Goal: Check status: Check status

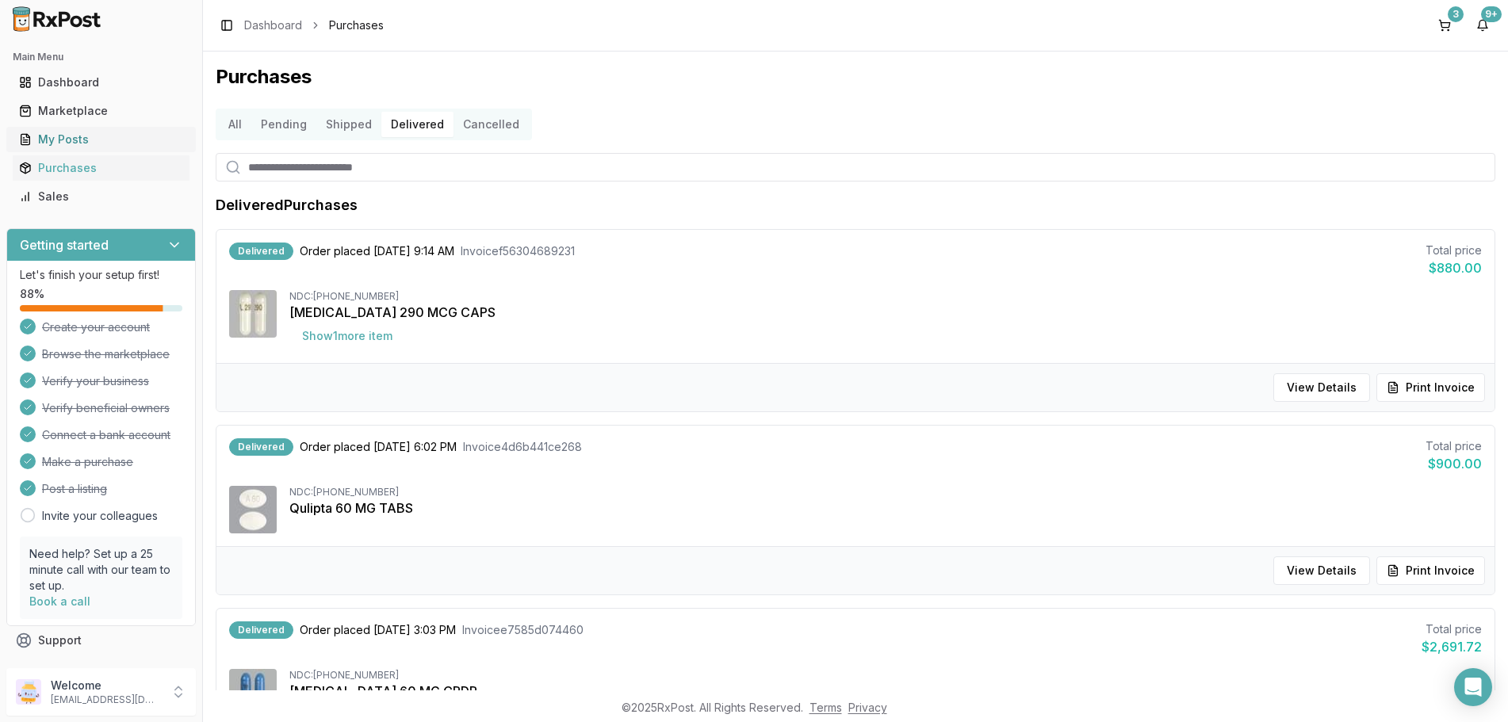
scroll to position [1046, 0]
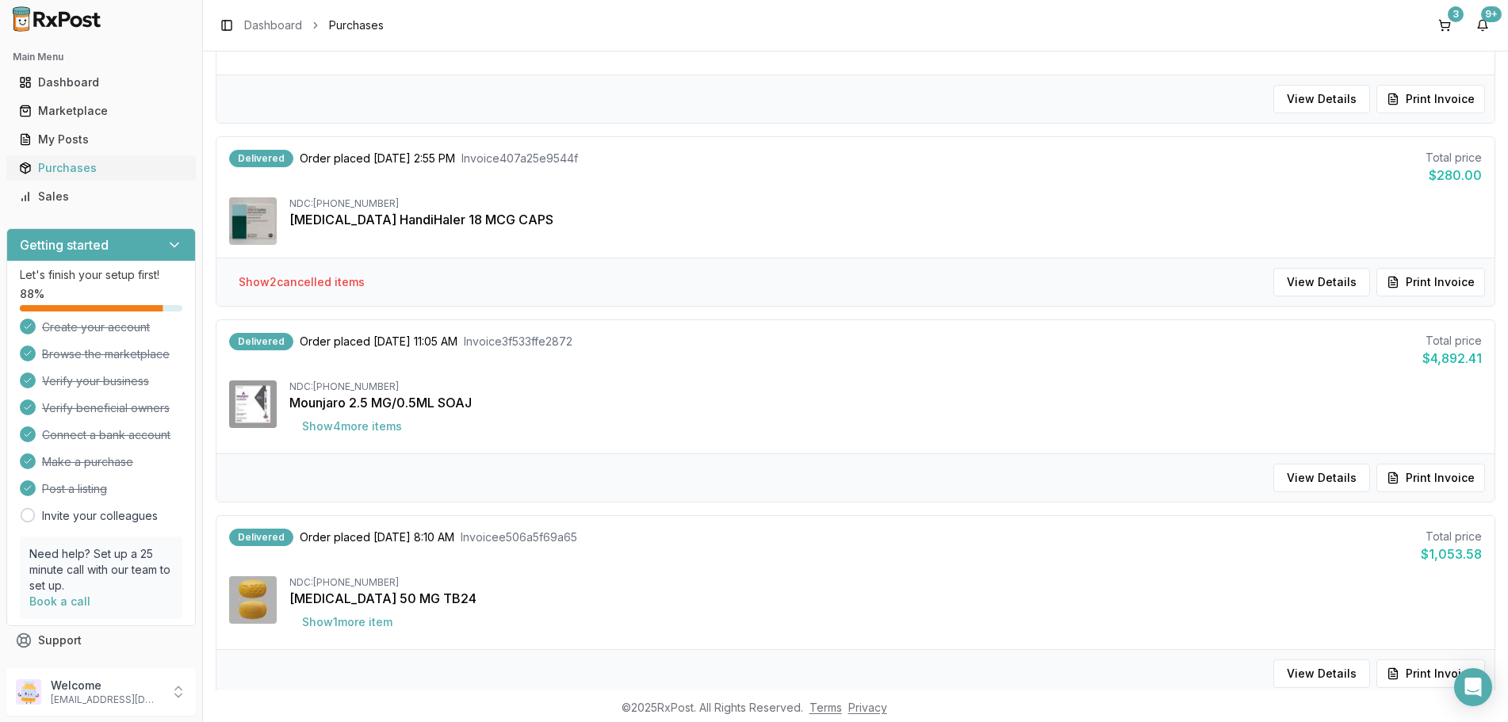
click at [47, 172] on div "Purchases" at bounding box center [101, 168] width 164 height 16
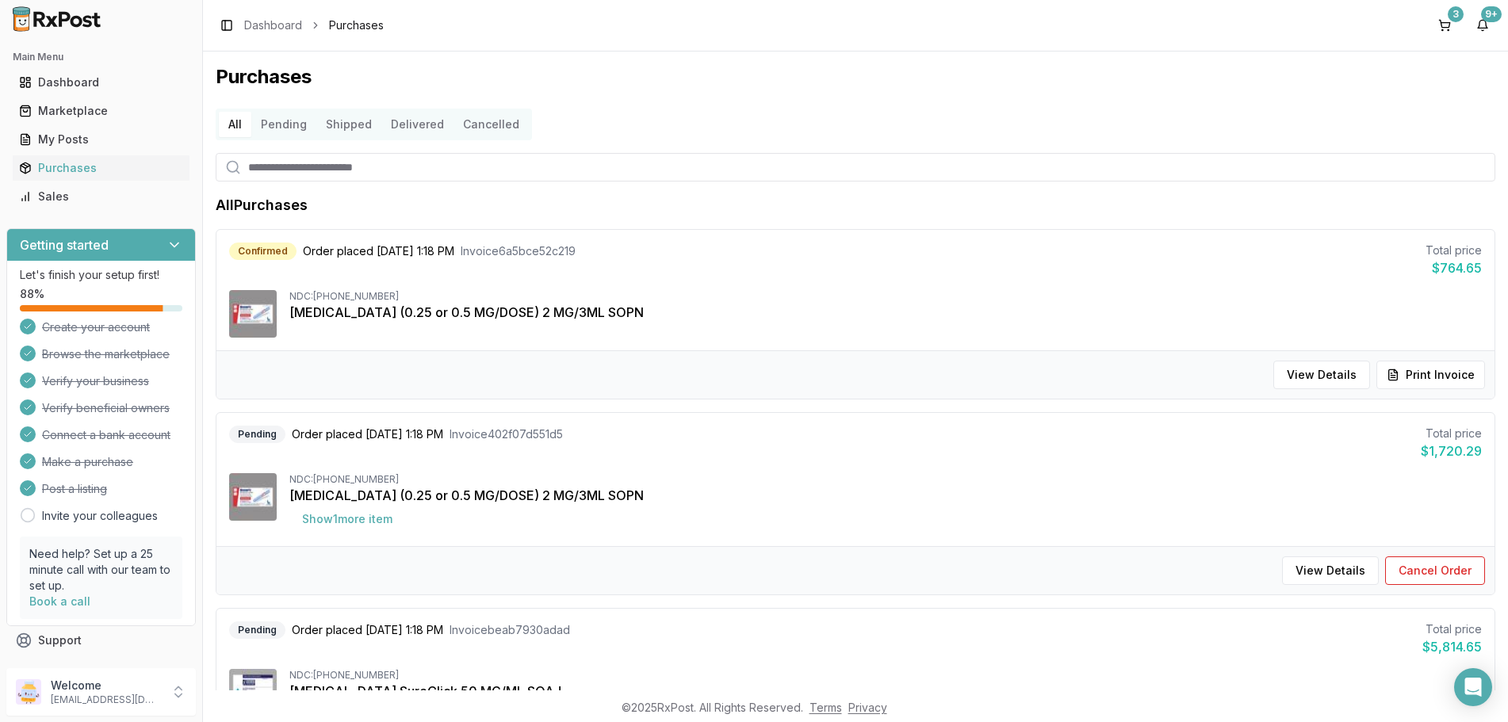
click at [407, 116] on button "Delivered" at bounding box center [417, 124] width 72 height 25
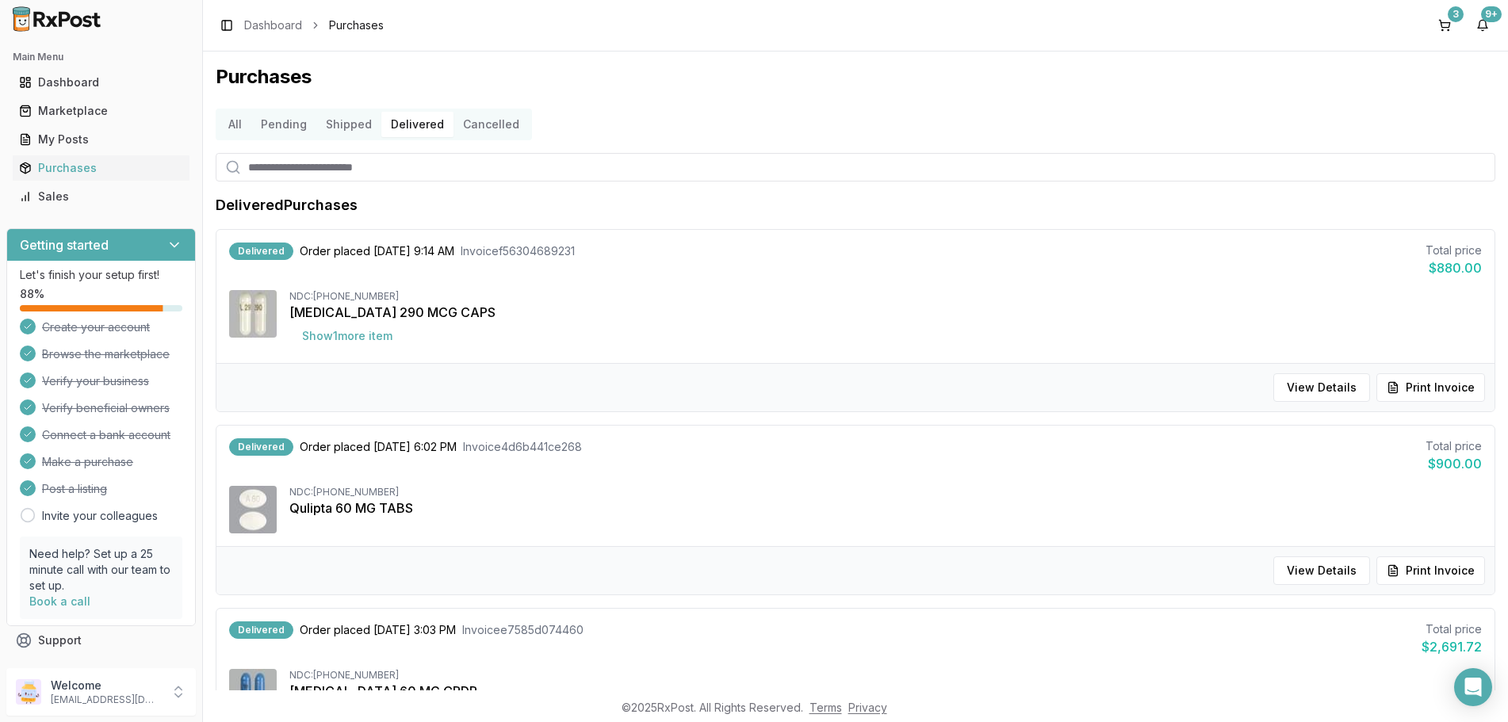
click at [350, 131] on button "Shipped" at bounding box center [348, 124] width 65 height 25
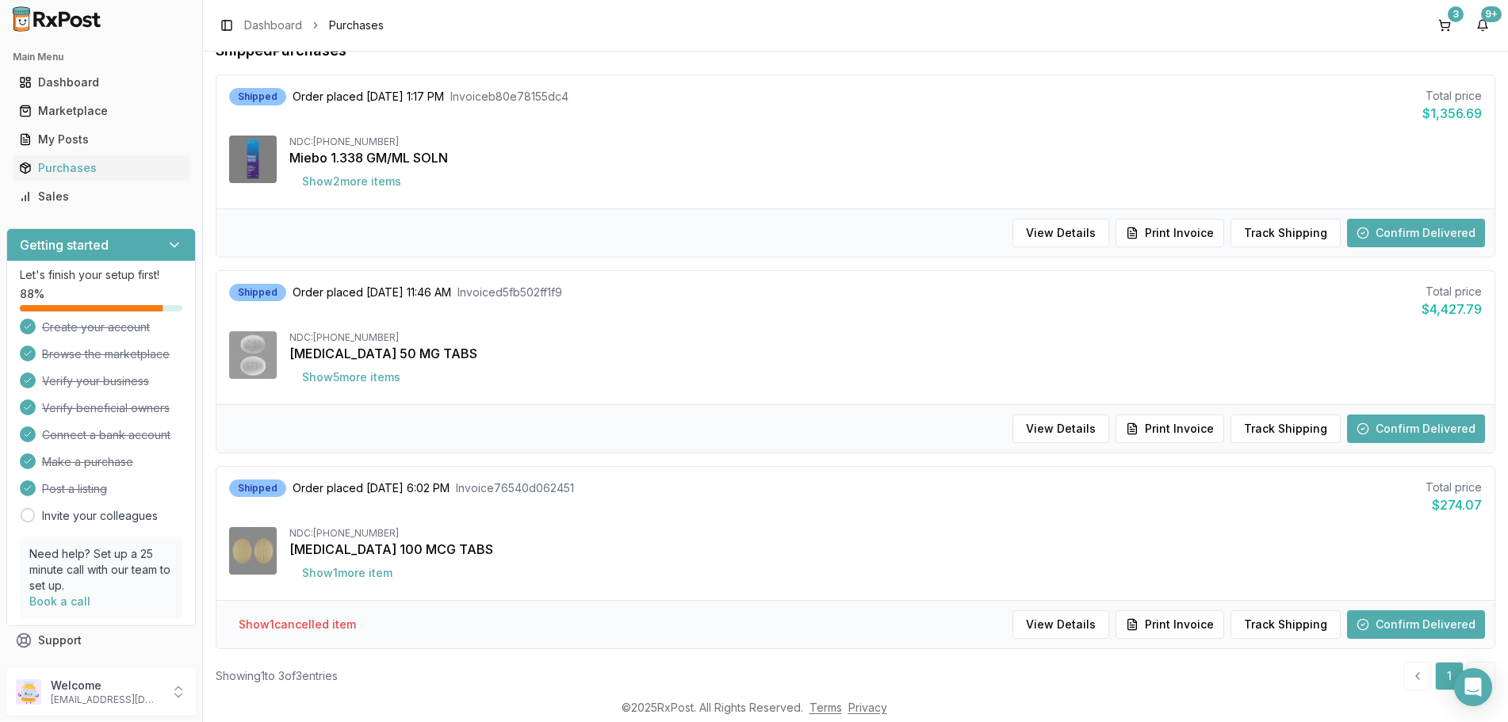
scroll to position [193, 0]
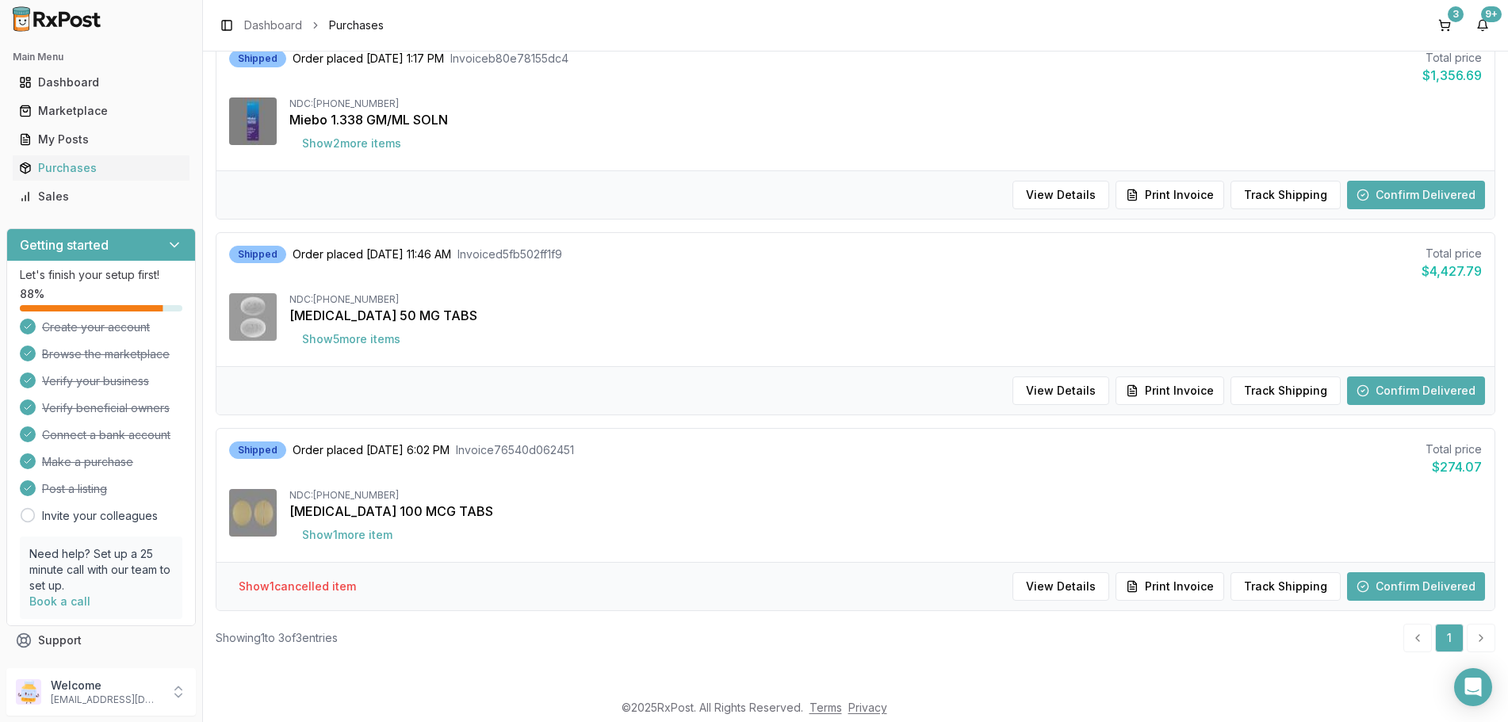
click at [1432, 587] on button "Confirm Delivered" at bounding box center [1416, 586] width 138 height 29
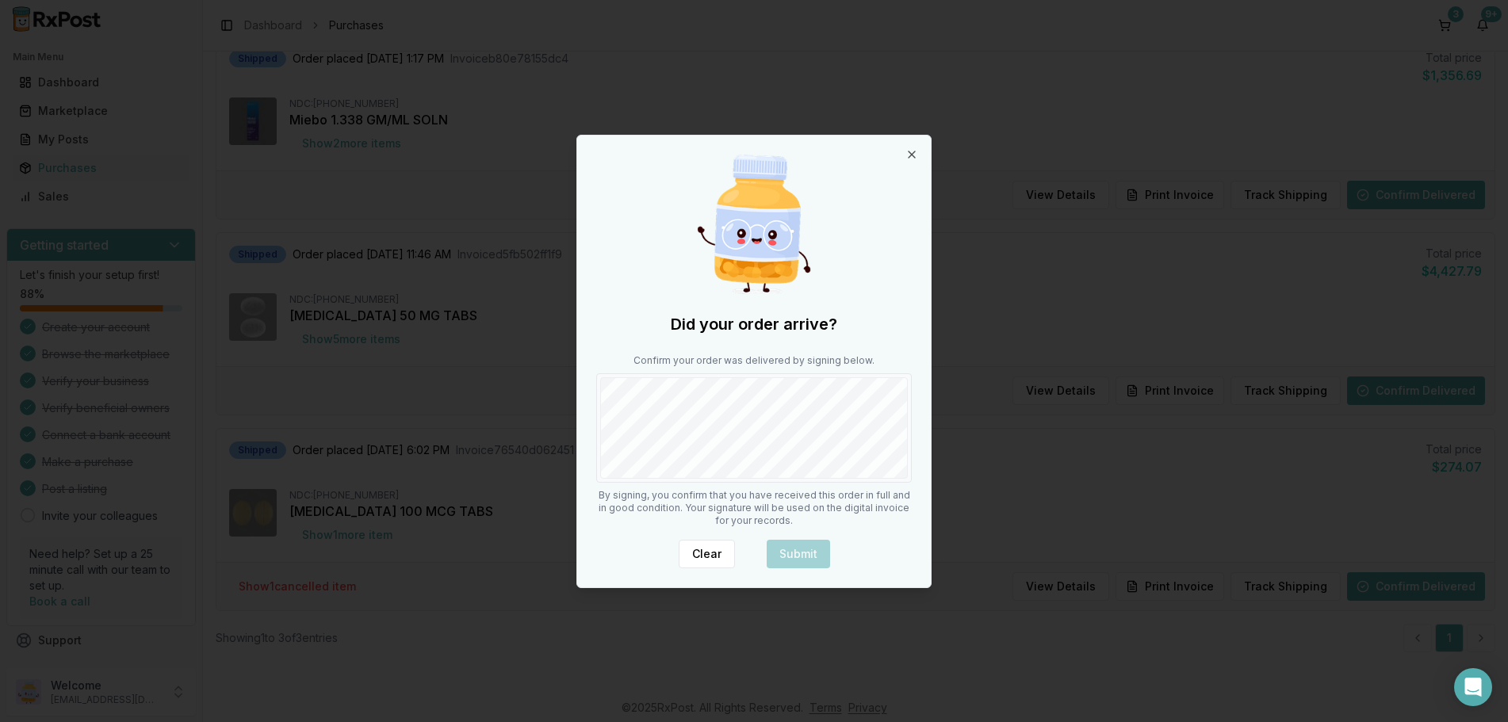
click at [797, 480] on div at bounding box center [753, 427] width 315 height 109
click at [801, 547] on button "Submit" at bounding box center [797, 554] width 63 height 29
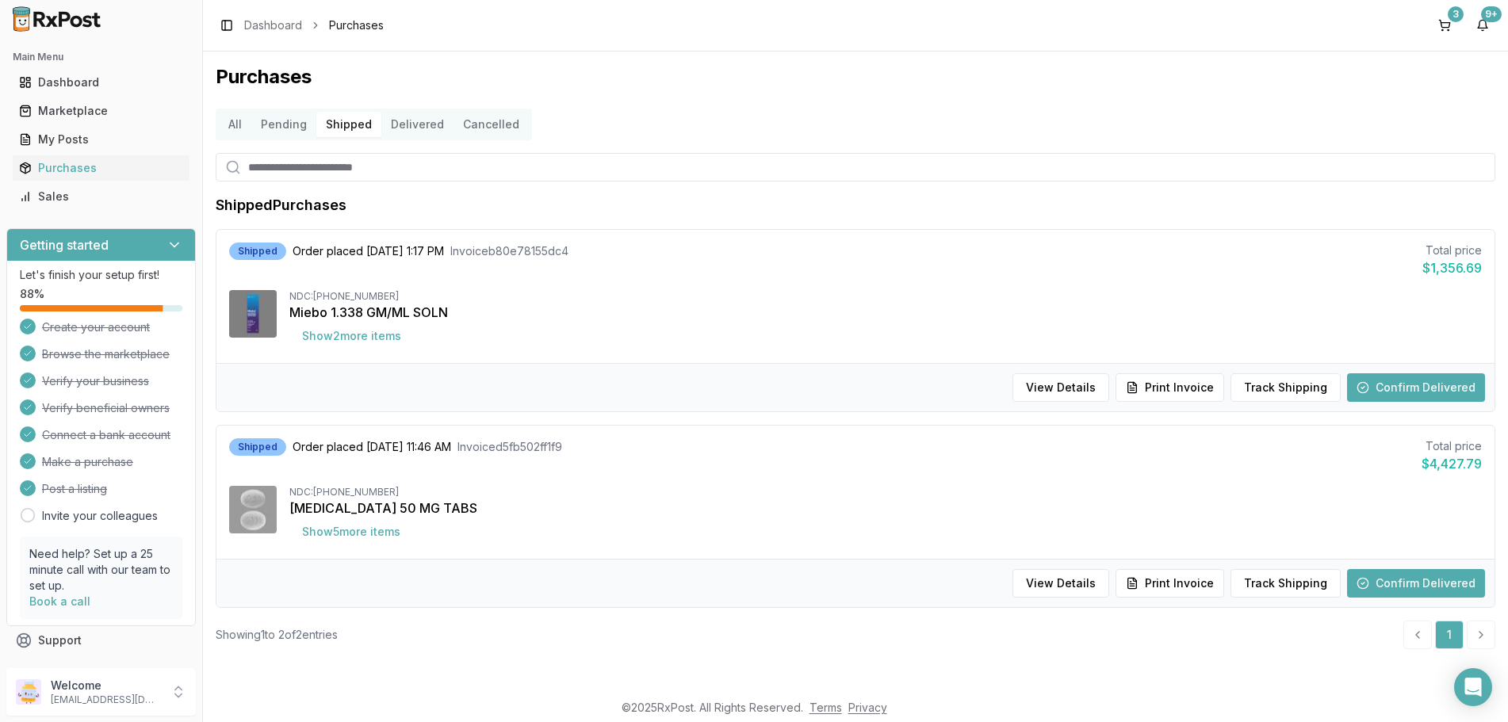
click at [1425, 581] on button "Confirm Delivered" at bounding box center [1416, 583] width 138 height 29
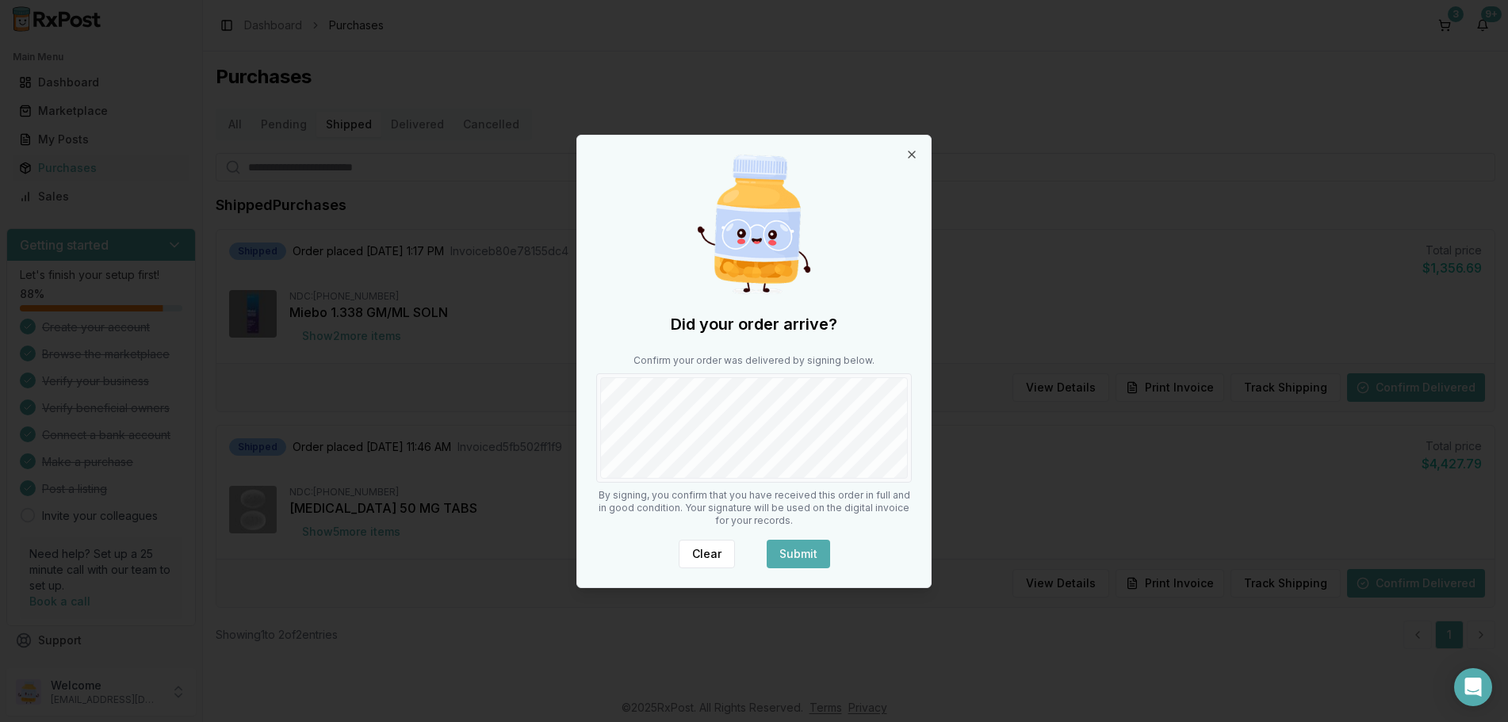
click at [797, 556] on button "Submit" at bounding box center [797, 554] width 63 height 29
